Goal: Task Accomplishment & Management: Manage account settings

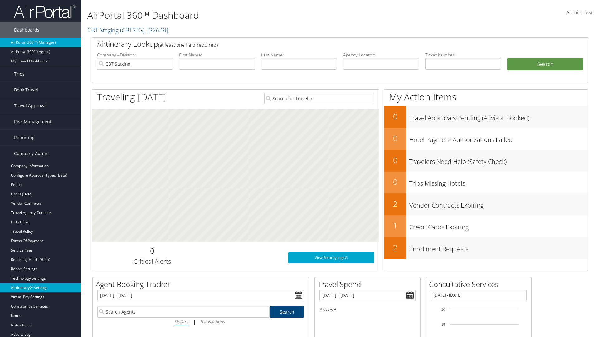
click at [41, 288] on link "Airtinerary® Settings" at bounding box center [40, 287] width 81 height 9
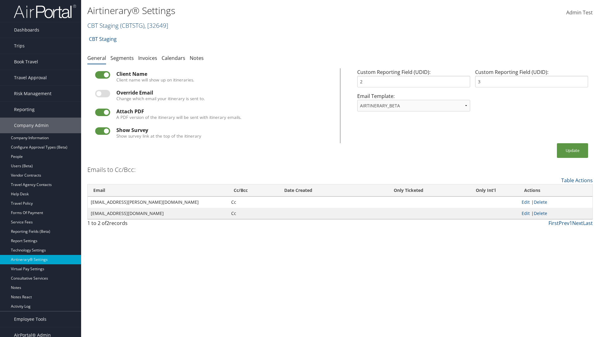
click at [103, 25] on link "CBT Staging ( CBTSTG ) , [ 32649 ]" at bounding box center [127, 25] width 81 height 8
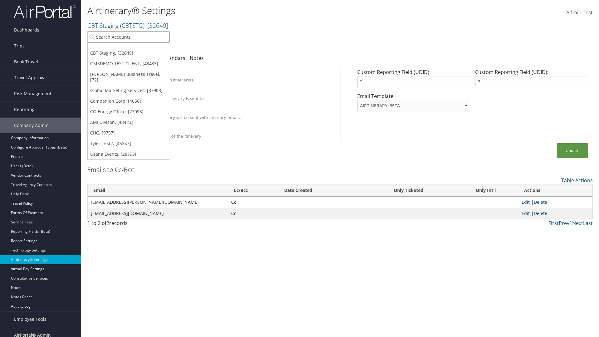
click at [129, 37] on input "search" at bounding box center [129, 37] width 82 height 12
type input "[PERSON_NAME] Business Travel"
click at [137, 48] on div "Christopherson Business Travel (C10001), [72]" at bounding box center [137, 49] width 106 height 6
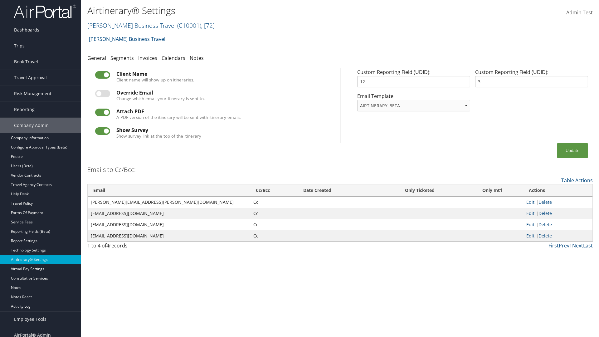
click at [122, 58] on link "Segments" at bounding box center [121, 58] width 23 height 7
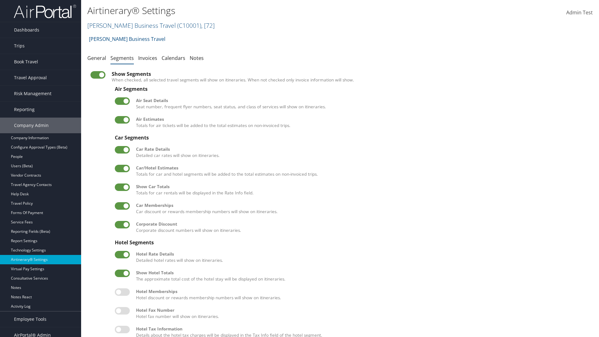
click at [122, 168] on label at bounding box center [122, 168] width 15 height 7
click at [122, 168] on input "checkbox" at bounding box center [120, 170] width 4 height 4
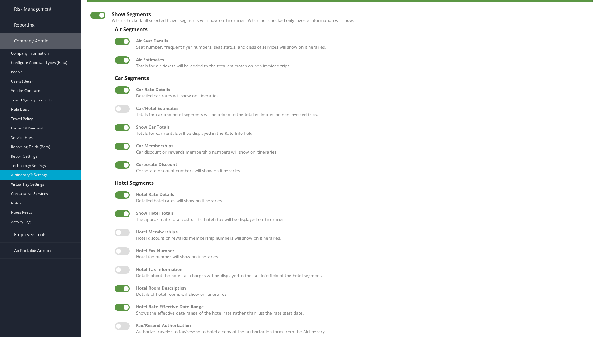
click at [122, 109] on label at bounding box center [122, 108] width 15 height 7
click at [122, 109] on input "checkbox" at bounding box center [120, 110] width 4 height 4
checkbox input "true"
